Goal: Task Accomplishment & Management: Manage account settings

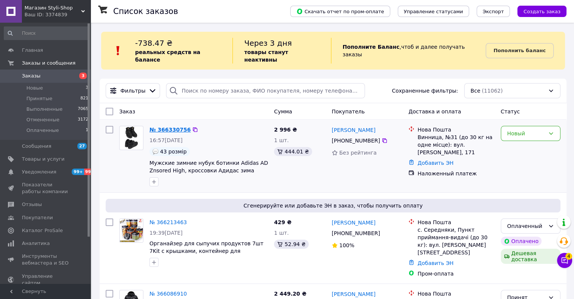
click at [158, 127] on link "№ 366330756" at bounding box center [170, 130] width 41 height 6
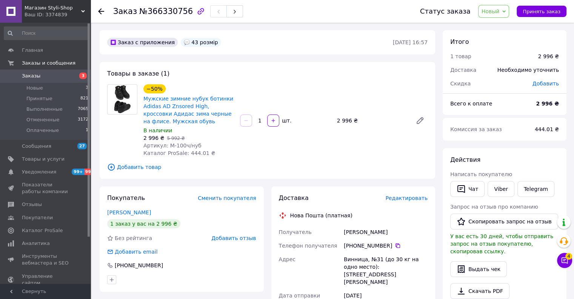
drag, startPoint x: 233, startPoint y: 82, endPoint x: 225, endPoint y: 79, distance: 8.5
click at [232, 81] on div "Товары в заказе (1) −50% Мужские зимние нубук ботинки Adidas AD Znsored High, к…" at bounding box center [268, 120] width 336 height 117
drag, startPoint x: 225, startPoint y: 79, endPoint x: 233, endPoint y: 82, distance: 8.5
click at [227, 79] on div "Товары в заказе (1) −50% Мужские зимние нубук ботинки Adidas AD Znsored High, к…" at bounding box center [268, 120] width 336 height 117
click at [233, 82] on div "Товары в заказе (1) −50% Мужские зимние нубук ботинки Adidas AD Znsored High, к…" at bounding box center [268, 120] width 336 height 117
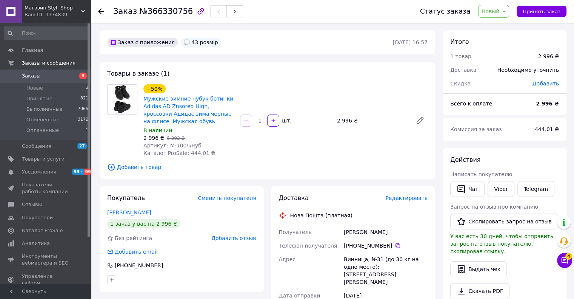
drag, startPoint x: 228, startPoint y: 79, endPoint x: 233, endPoint y: 82, distance: 6.4
click at [229, 80] on div "Товары в заказе (1) −50% Мужские зимние нубук ботинки Adidas AD Znsored High, к…" at bounding box center [268, 120] width 336 height 117
click at [233, 82] on div "Товары в заказе (1) −50% Мужские зимние нубук ботинки Adidas AD Znsored High, к…" at bounding box center [268, 120] width 336 height 117
click at [230, 80] on div "Товары в заказе (1) −50% Мужские зимние нубук ботинки Adidas AD Znsored High, к…" at bounding box center [268, 120] width 336 height 117
drag, startPoint x: 196, startPoint y: 147, endPoint x: 167, endPoint y: 145, distance: 28.8
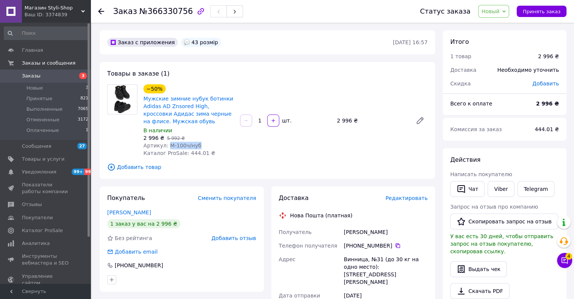
click at [167, 145] on div "Артикул: М-100ч/нуб" at bounding box center [189, 146] width 91 height 8
copy span "М-100ч/нуб"
click at [276, 73] on div "Товары в заказе (1) −50% Мужские зимние нубук ботинки Adidas AD Znsored High, к…" at bounding box center [268, 120] width 336 height 117
click at [494, 190] on link "Viber" at bounding box center [501, 189] width 26 height 16
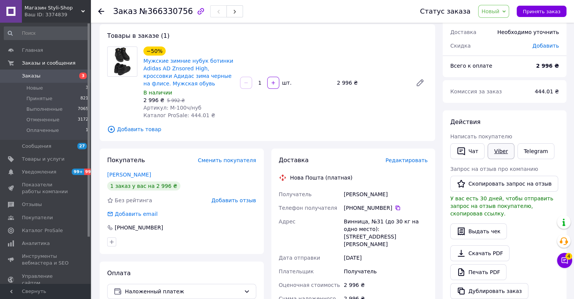
click at [505, 150] on link "Viber" at bounding box center [501, 151] width 26 height 16
click at [232, 46] on div "−50% Мужские зимние нубук ботинки Adidas AD Znsored High, кроссовки Адидас зима…" at bounding box center [189, 67] width 92 height 42
drag, startPoint x: 221, startPoint y: 41, endPoint x: 245, endPoint y: 41, distance: 23.8
click at [223, 40] on div "Товары в заказе (1) −50% Мужские зимние нубук ботинки Adidas AD Znsored High, к…" at bounding box center [268, 82] width 336 height 117
click at [245, 41] on div "Товары в заказе (1) −50% Мужские зимние нубук ботинки Adidas AD Znsored High, к…" at bounding box center [268, 82] width 336 height 117
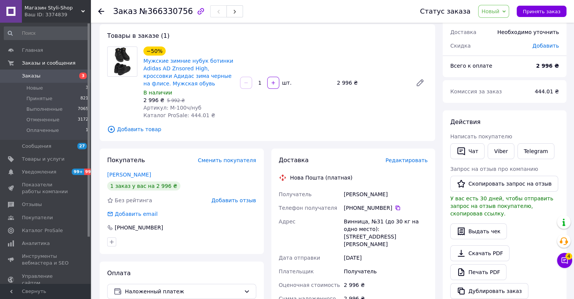
drag, startPoint x: 240, startPoint y: 40, endPoint x: 231, endPoint y: 36, distance: 10.0
click at [240, 40] on div "Товары в заказе (1) −50% Мужские зимние нубук ботинки Adidas AD Znsored High, к…" at bounding box center [268, 82] width 336 height 117
drag, startPoint x: 231, startPoint y: 36, endPoint x: 219, endPoint y: 32, distance: 12.2
click at [231, 36] on div "Товары в заказе (1) −50% Мужские зимние нубук ботинки Adidas AD Znsored High, к…" at bounding box center [268, 82] width 336 height 117
drag, startPoint x: 219, startPoint y: 32, endPoint x: 225, endPoint y: 32, distance: 5.7
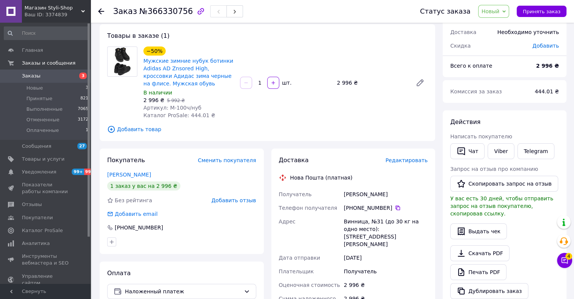
click at [219, 32] on div "Товары в заказе (1) −50% Мужские зимние нубук ботинки Adidas AD Znsored High, к…" at bounding box center [268, 82] width 336 height 117
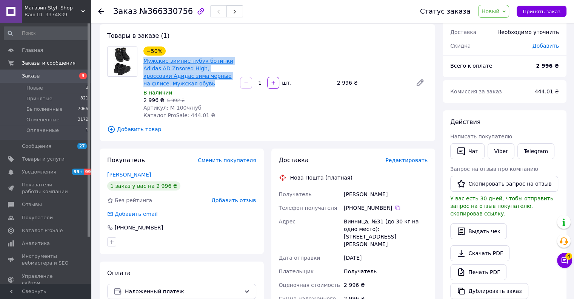
copy link "Мужские зимние нубук ботинки Adidas AD Znsored High, кроссовки Адидас зима черн…"
drag, startPoint x: 182, startPoint y: 84, endPoint x: 144, endPoint y: 62, distance: 45.0
click at [144, 62] on span "Мужские зимние нубук ботинки Adidas AD Znsored High, кроссовки Адидас зима черн…" at bounding box center [189, 72] width 91 height 30
click at [211, 47] on div "−50% Мужские зимние нубук ботинки Adidas AD Znsored High, кроссовки Адидас зима…" at bounding box center [189, 67] width 92 height 42
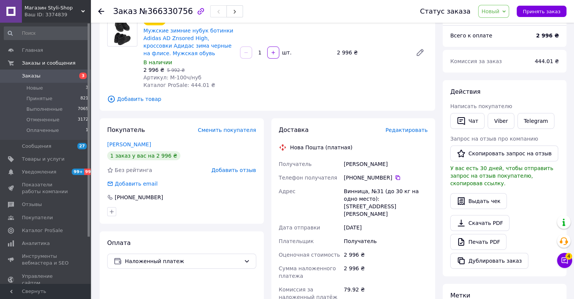
scroll to position [76, 0]
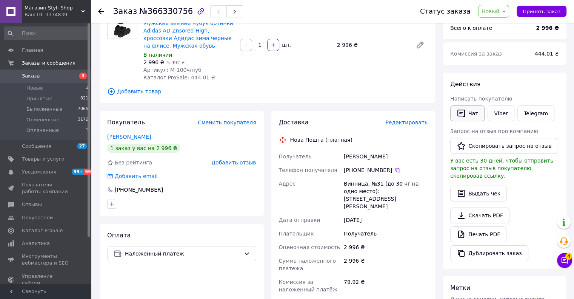
click at [468, 110] on button "Чат" at bounding box center [468, 113] width 34 height 16
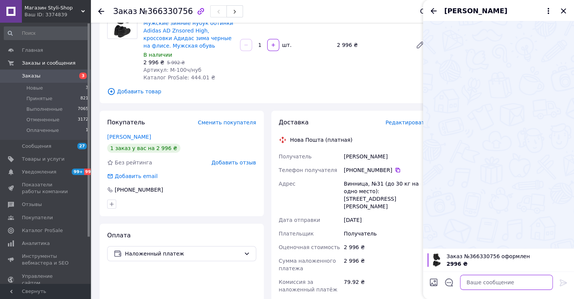
click at [499, 281] on textarea at bounding box center [506, 282] width 93 height 15
paste textarea "Доброго дня. Інтернет-магазин Styli-Shop. За Вашим замовленням на Мужские зимни…"
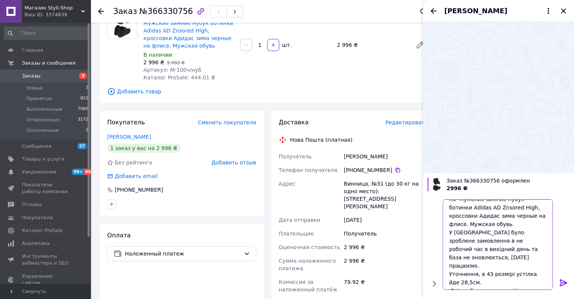
scroll to position [24, 0]
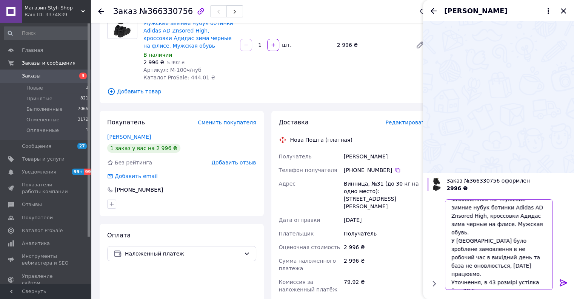
type textarea "Доброго дня. Інтернет-магазин Styli-Shop. За Вашим замовленням на Мужские зимни…"
click at [561, 282] on icon at bounding box center [563, 282] width 7 height 7
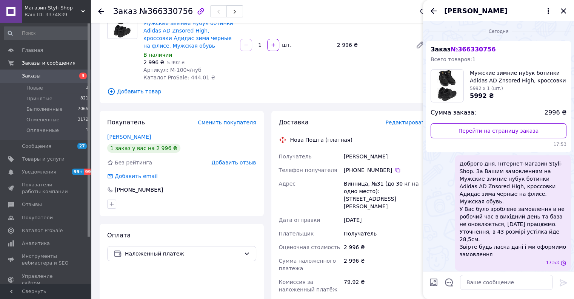
scroll to position [0, 0]
click at [489, 280] on textarea at bounding box center [506, 282] width 93 height 15
paste textarea "[PERSON_NAME] також відписалися в [GEOGRAPHIC_DATA]. Дякую"
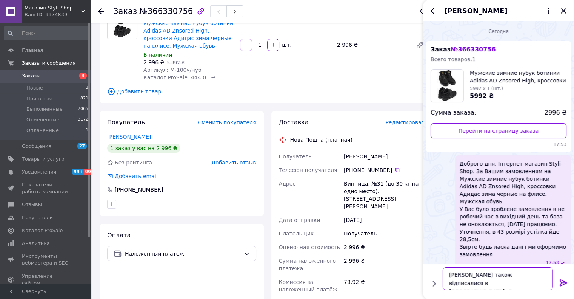
scroll to position [5, 0]
click at [508, 269] on textarea "[PERSON_NAME] також відписалися в [GEOGRAPHIC_DATA]. Дякую" at bounding box center [499, 278] width 108 height 23
type textarea "[PERSON_NAME] також відписалися в [GEOGRAPHIC_DATA]. Дякую"
click at [564, 282] on icon at bounding box center [563, 282] width 9 height 9
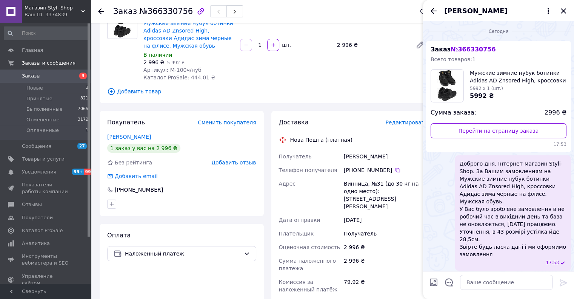
scroll to position [14, 0]
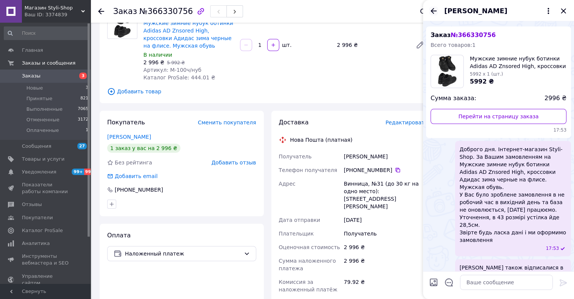
click at [435, 12] on icon "Назад" at bounding box center [433, 10] width 9 height 9
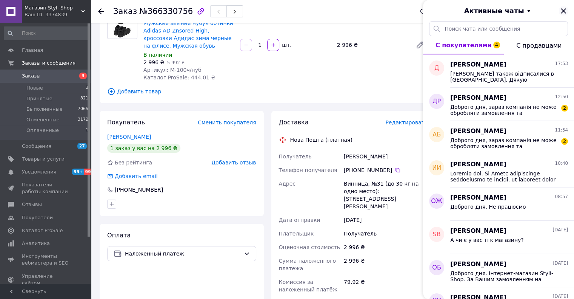
click at [565, 10] on icon "Закрыть" at bounding box center [563, 10] width 9 height 9
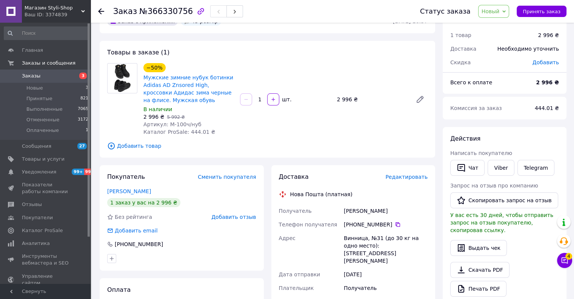
scroll to position [38, 0]
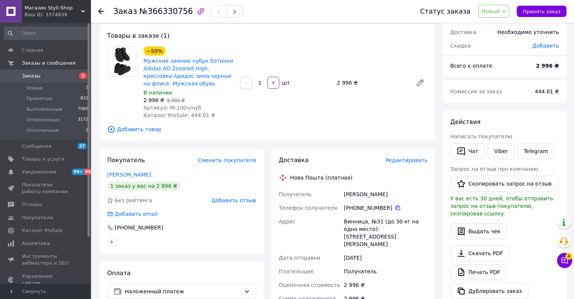
click at [499, 10] on span "Новый" at bounding box center [491, 11] width 18 height 6
click at [500, 24] on li "Принят" at bounding box center [499, 26] width 40 height 11
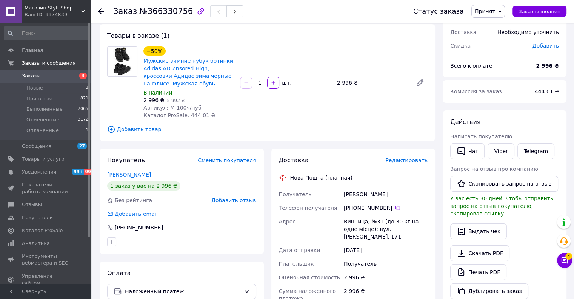
click at [100, 10] on icon at bounding box center [101, 11] width 6 height 6
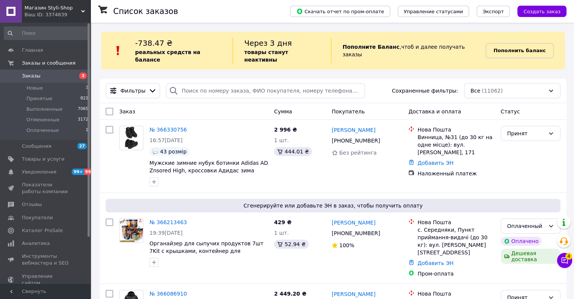
click at [510, 48] on b "Пополнить баланс" at bounding box center [520, 51] width 52 height 6
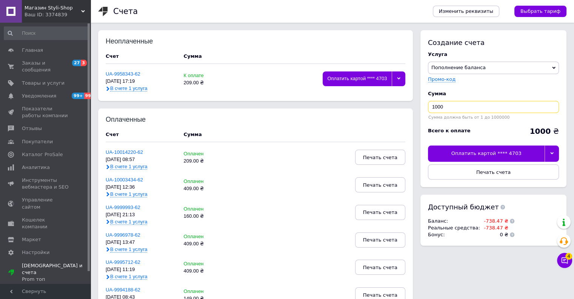
click at [476, 110] on input "1000" at bounding box center [493, 107] width 131 height 12
type input "209"
click at [553, 150] on div at bounding box center [552, 153] width 14 height 16
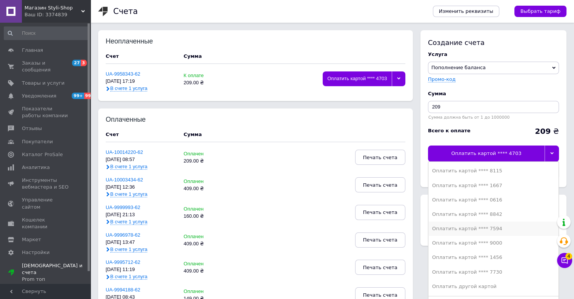
click at [486, 227] on div "Оплатить картой **** 7594" at bounding box center [493, 228] width 123 height 7
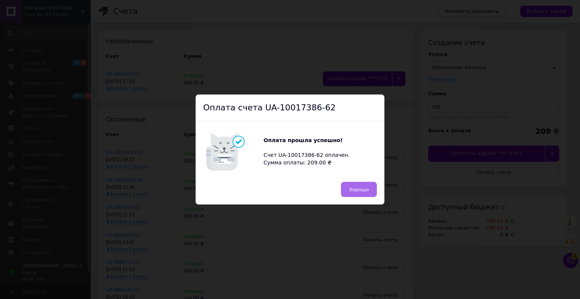
click at [359, 188] on span "Хорошо" at bounding box center [359, 190] width 20 height 6
